Goal: Navigation & Orientation: Understand site structure

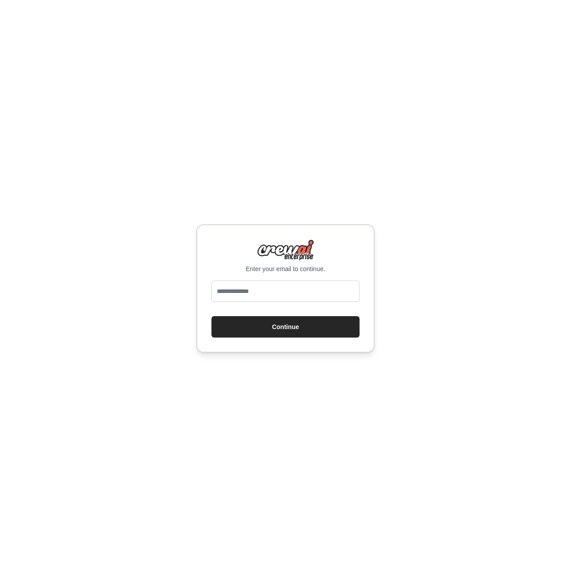
type input "**********"
click at [285, 334] on button "Continue" at bounding box center [285, 326] width 148 height 21
drag, startPoint x: 282, startPoint y: 327, endPoint x: 294, endPoint y: 309, distance: 21.7
click at [283, 327] on button "Continue" at bounding box center [285, 326] width 148 height 21
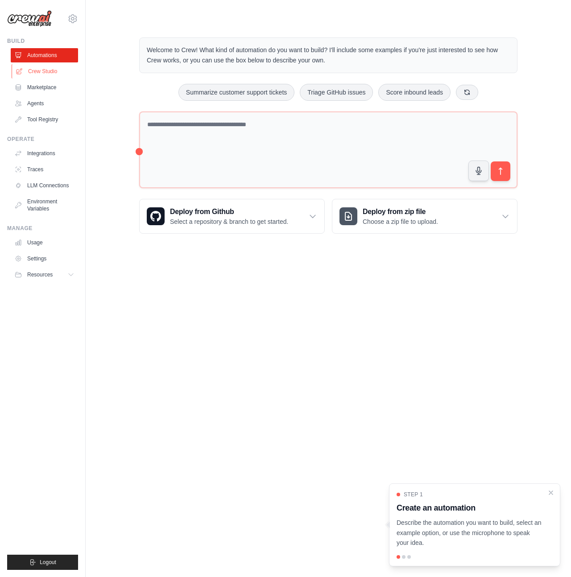
click at [45, 69] on link "Crew Studio" at bounding box center [45, 71] width 67 height 14
click at [49, 66] on link "Crew Studio" at bounding box center [45, 71] width 67 height 14
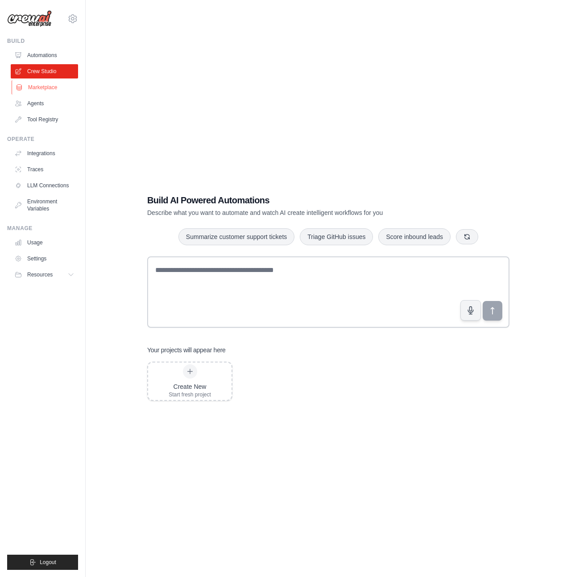
click at [58, 89] on link "Marketplace" at bounding box center [45, 87] width 67 height 14
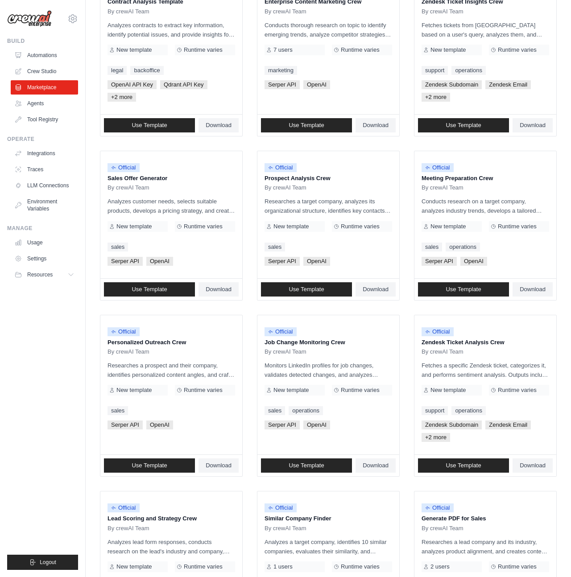
scroll to position [274, 0]
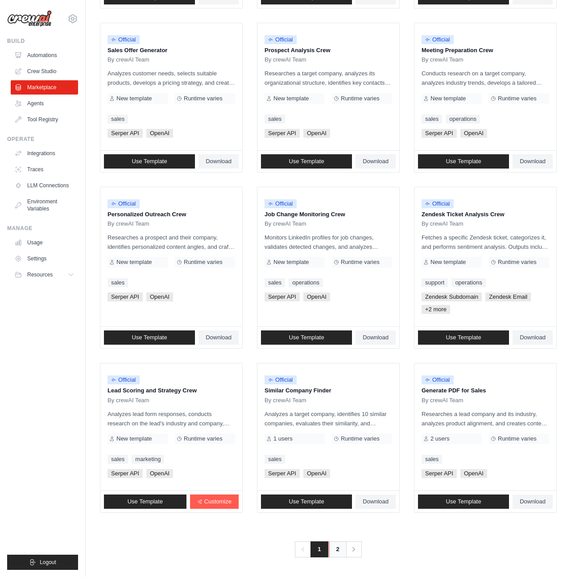
click at [337, 552] on link "2" at bounding box center [338, 549] width 18 height 16
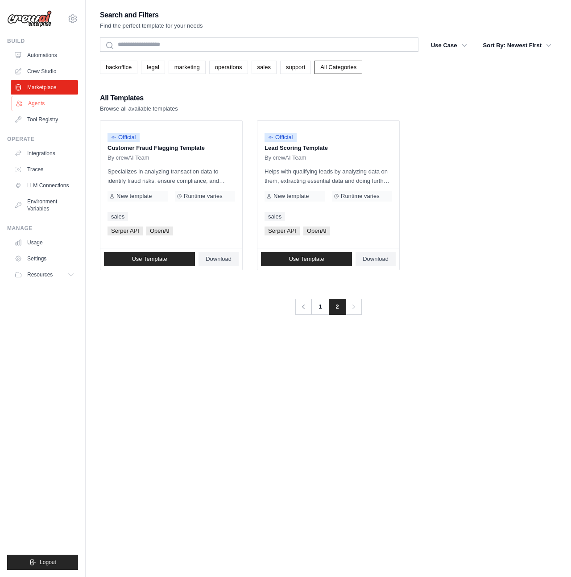
click at [37, 103] on link "Agents" at bounding box center [45, 103] width 67 height 14
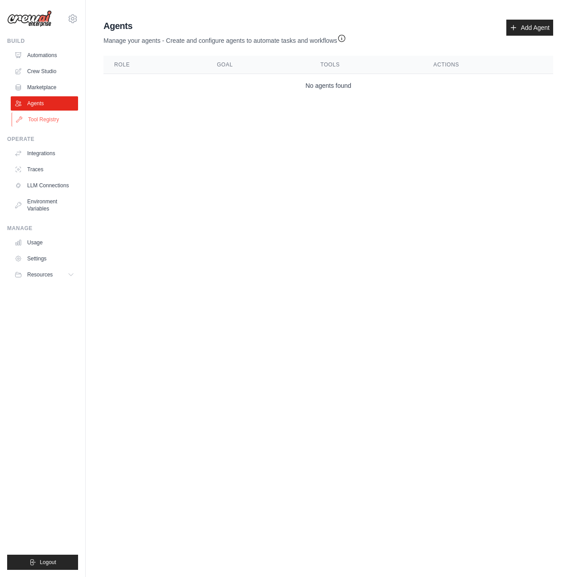
click at [43, 120] on link "Tool Registry" at bounding box center [45, 119] width 67 height 14
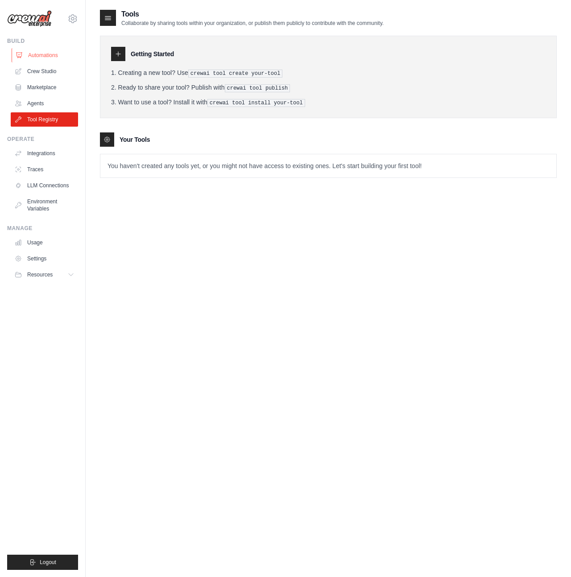
click at [48, 54] on link "Automations" at bounding box center [45, 55] width 67 height 14
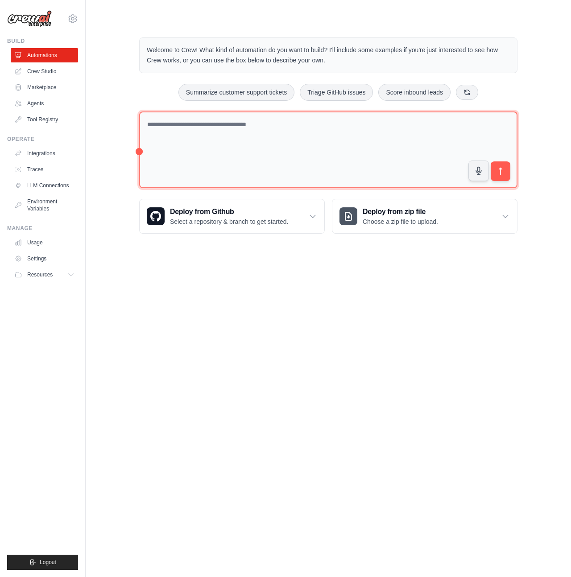
click at [242, 133] on textarea at bounding box center [328, 150] width 378 height 77
